Goal: Task Accomplishment & Management: Complete application form

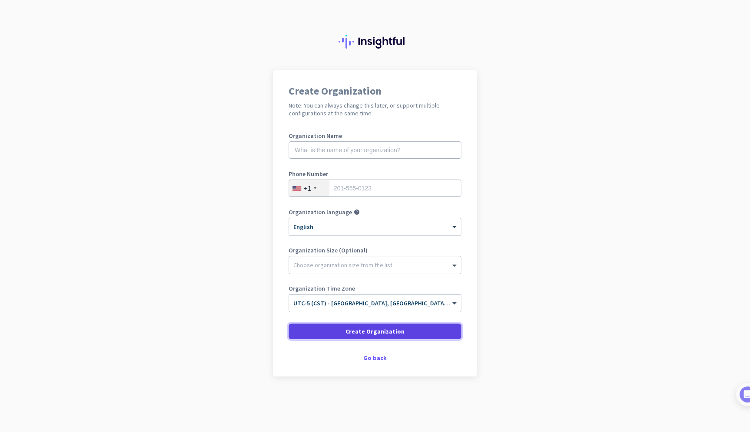
click at [380, 329] on span "Create Organization" at bounding box center [374, 331] width 59 height 9
click at [373, 151] on input "text" at bounding box center [374, 149] width 173 height 17
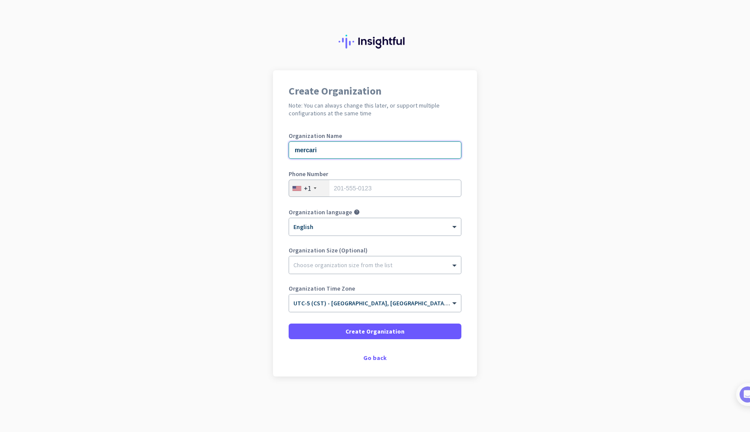
type input "mercari"
click at [378, 184] on input "tel" at bounding box center [374, 188] width 173 height 17
type input "6185344871"
click at [394, 331] on span "Create Organization" at bounding box center [374, 331] width 59 height 9
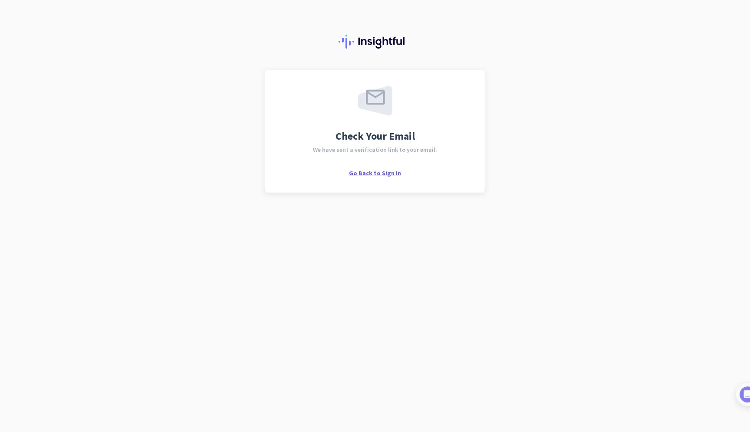
click at [334, 173] on span "Go Back to Sign In" at bounding box center [375, 173] width 52 height 8
